Goal: Task Accomplishment & Management: Manage account settings

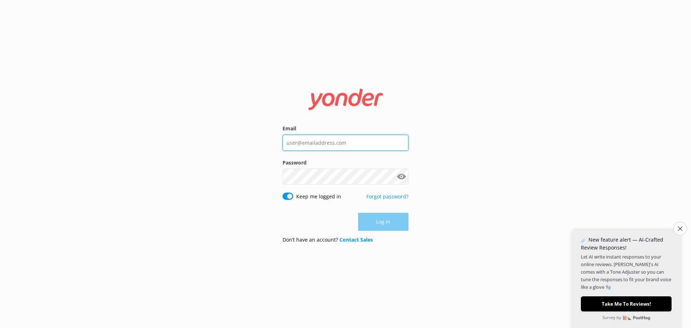
type input "[EMAIL_ADDRESS][DOMAIN_NAME]"
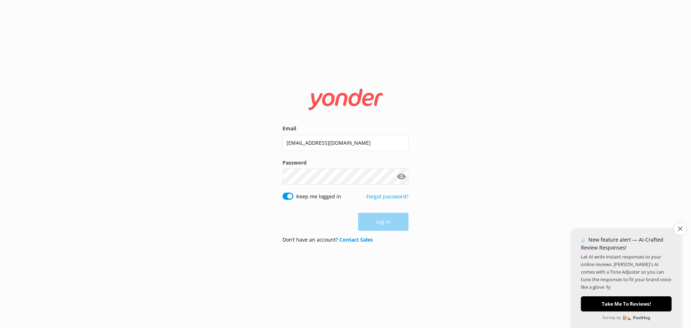
click at [397, 227] on div "Log in" at bounding box center [346, 222] width 126 height 18
click at [388, 221] on button "Log in" at bounding box center [383, 222] width 50 height 18
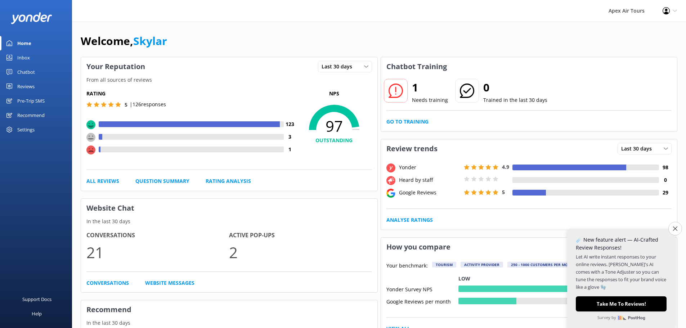
click at [30, 84] on div "Reviews" at bounding box center [25, 86] width 17 height 14
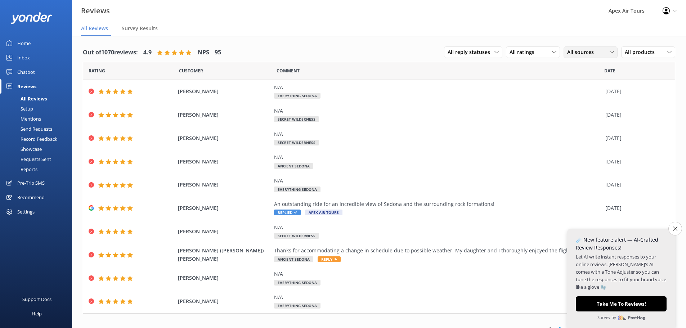
click at [595, 54] on div "All sources" at bounding box center [590, 52] width 50 height 8
click at [613, 113] on link "Google reviews" at bounding box center [596, 111] width 64 height 14
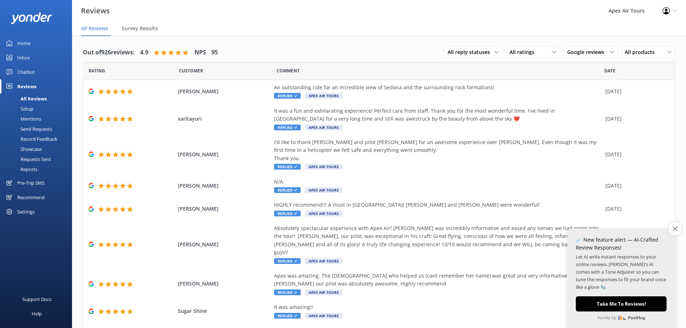
click at [677, 231] on button "Close survey" at bounding box center [674, 228] width 15 height 15
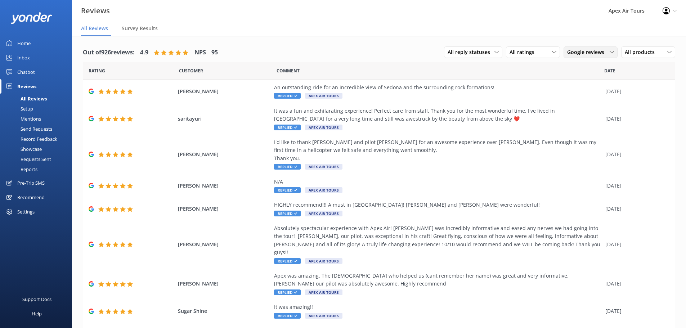
click at [583, 54] on span "Google reviews" at bounding box center [587, 52] width 41 height 8
click at [586, 82] on div "Yonder survey" at bounding box center [594, 81] width 40 height 7
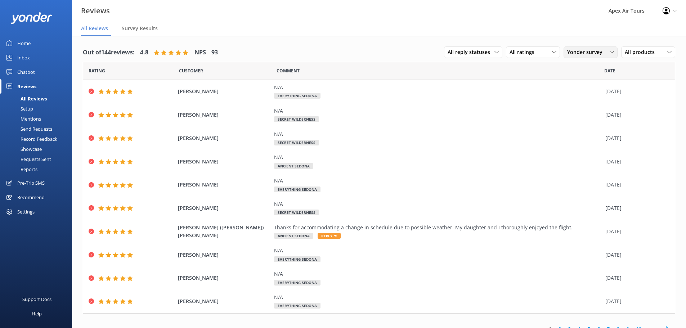
click at [597, 50] on span "Yonder survey" at bounding box center [587, 52] width 40 height 8
click at [588, 111] on div "Google reviews" at bounding box center [595, 110] width 42 height 7
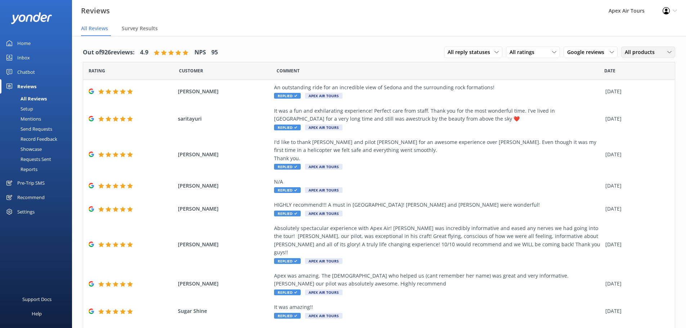
click at [642, 54] on span "All products" at bounding box center [642, 52] width 34 height 8
click at [602, 54] on span "Google reviews" at bounding box center [587, 52] width 41 height 8
click at [541, 54] on div "All ratings" at bounding box center [533, 52] width 50 height 8
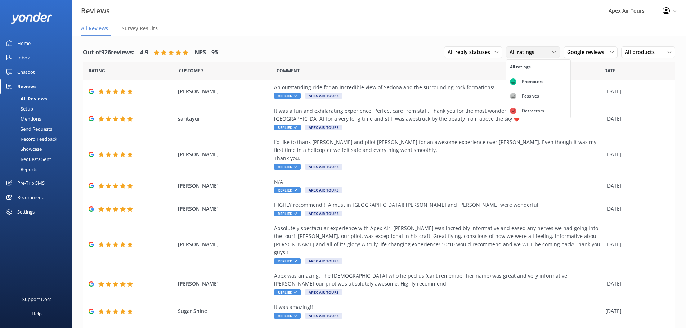
click at [541, 54] on div "All ratings" at bounding box center [533, 52] width 50 height 8
click at [597, 53] on span "Google reviews" at bounding box center [587, 52] width 41 height 8
click at [592, 86] on link "Yonder survey" at bounding box center [596, 82] width 64 height 14
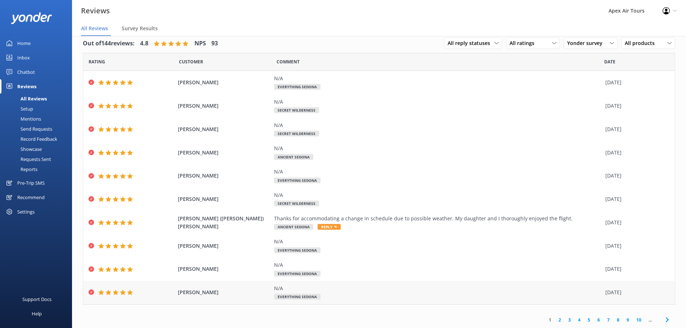
scroll to position [14, 0]
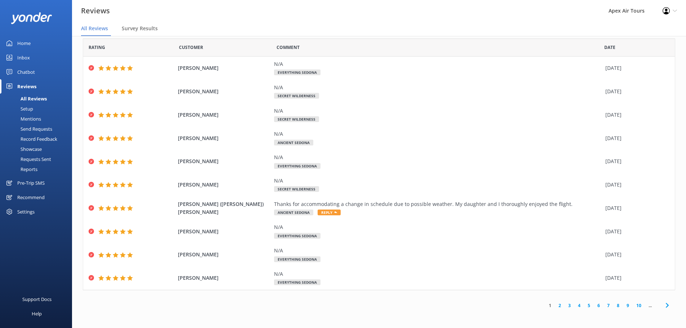
click at [555, 305] on link "2" at bounding box center [560, 305] width 10 height 7
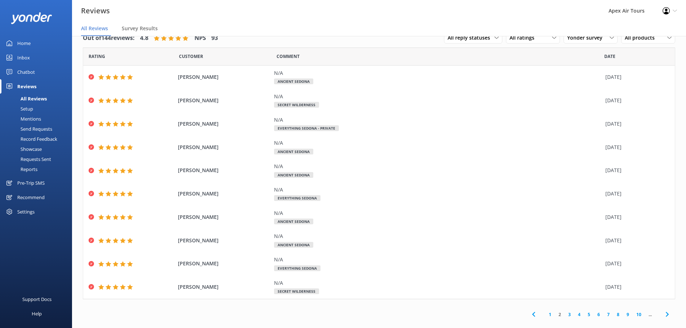
click at [545, 315] on link "1" at bounding box center [550, 314] width 10 height 7
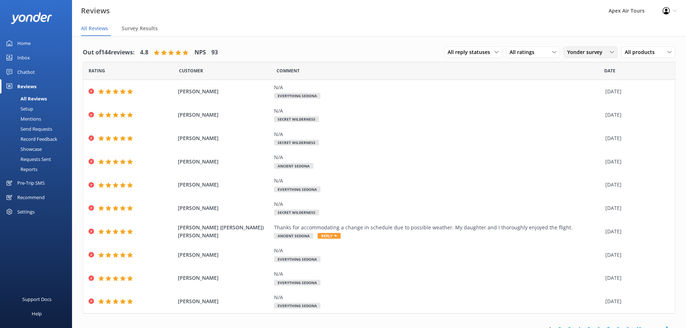
click at [595, 49] on span "Yonder survey" at bounding box center [587, 52] width 40 height 8
click at [587, 109] on div "Google reviews" at bounding box center [595, 110] width 42 height 7
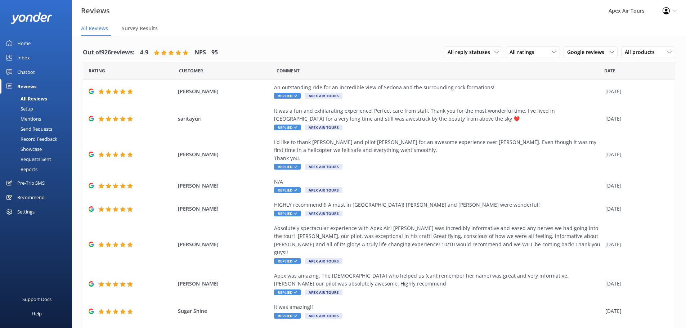
click at [26, 72] on div "Chatbot" at bounding box center [26, 72] width 18 height 14
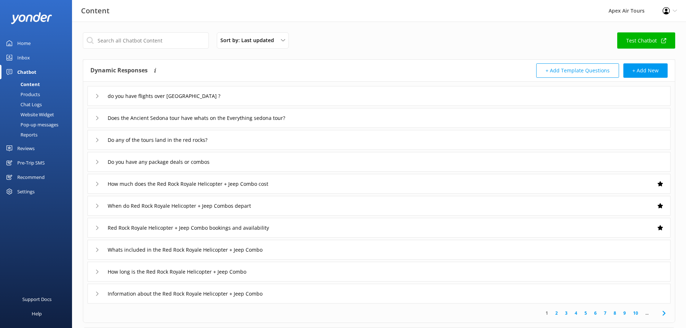
click at [23, 56] on div "Inbox" at bounding box center [23, 57] width 13 height 14
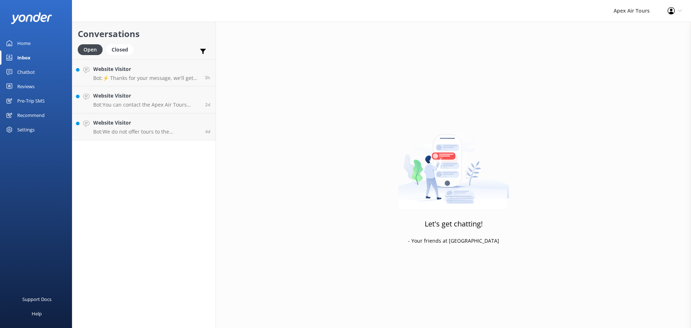
click at [29, 71] on div "Chatbot" at bounding box center [26, 72] width 18 height 14
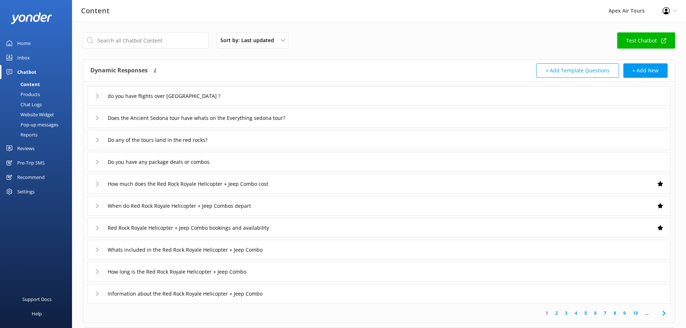
click at [33, 103] on div "Chat Logs" at bounding box center [22, 104] width 37 height 10
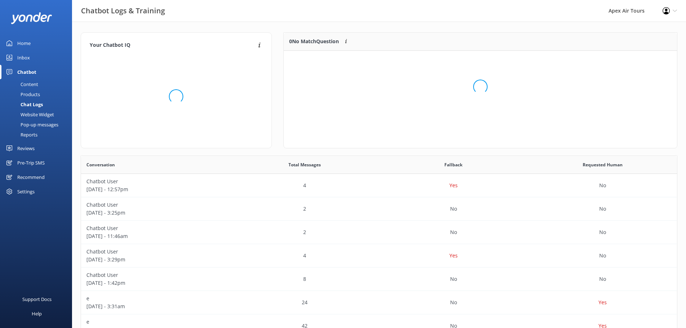
scroll to position [31, 388]
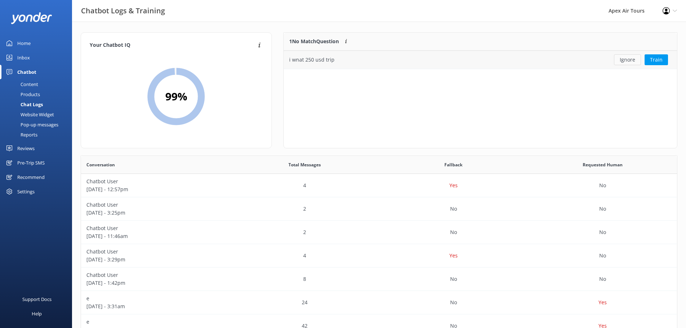
click at [636, 62] on button "Ignore" at bounding box center [627, 59] width 27 height 11
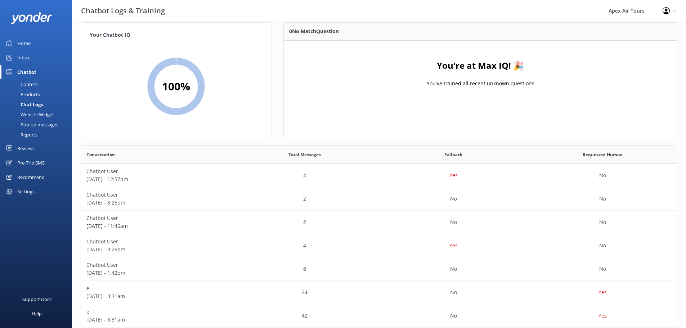
scroll to position [0, 0]
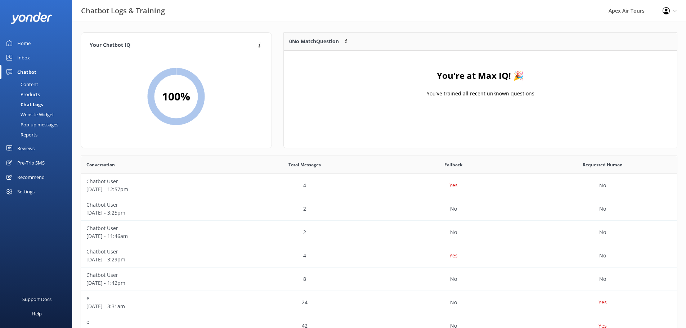
click at [27, 40] on div "Home" at bounding box center [23, 43] width 13 height 14
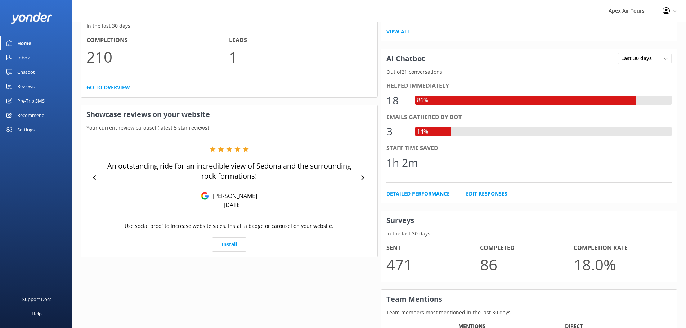
scroll to position [284, 0]
